Goal: Find contact information: Find contact information

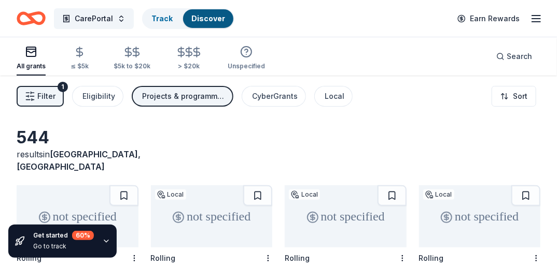
click at [535, 14] on icon "button" at bounding box center [536, 18] width 12 height 12
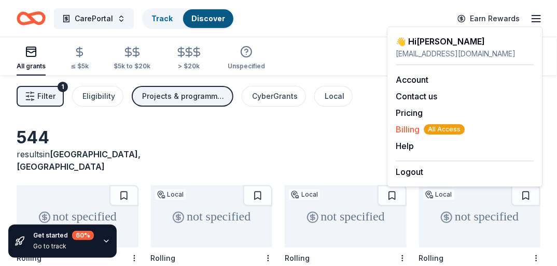
click at [408, 126] on span "Billing All Access" at bounding box center [429, 129] width 69 height 12
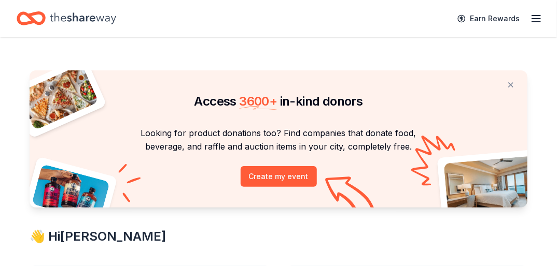
click at [531, 20] on icon "button" at bounding box center [536, 18] width 12 height 12
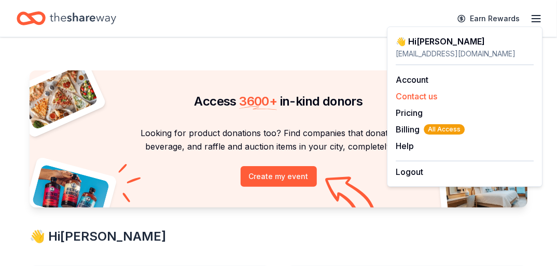
click at [420, 94] on button "Contact us" at bounding box center [415, 96] width 41 height 12
